Goal: Task Accomplishment & Management: Complete application form

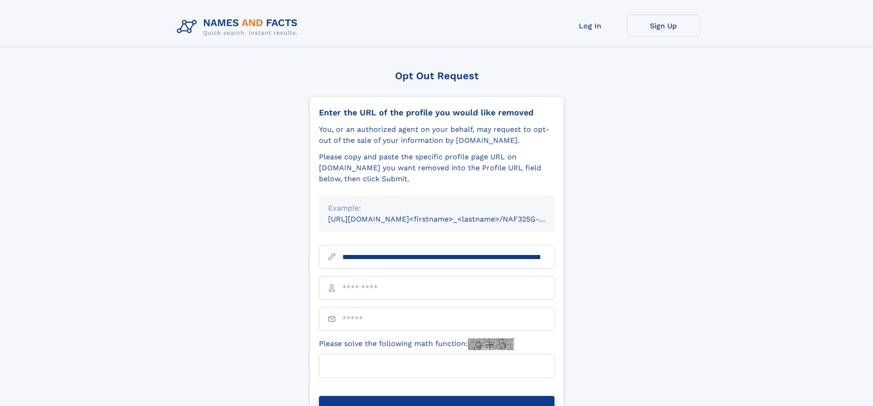
scroll to position [0, 86]
type input "**********"
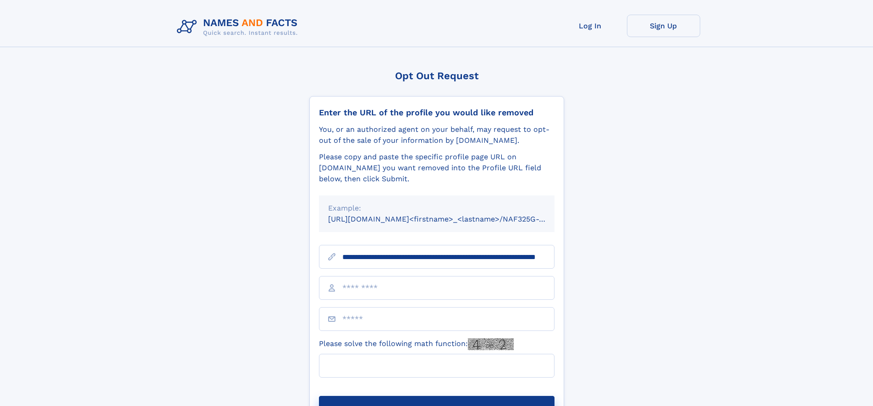
scroll to position [0, 86]
type input "**********"
